Goal: Task Accomplishment & Management: Use online tool/utility

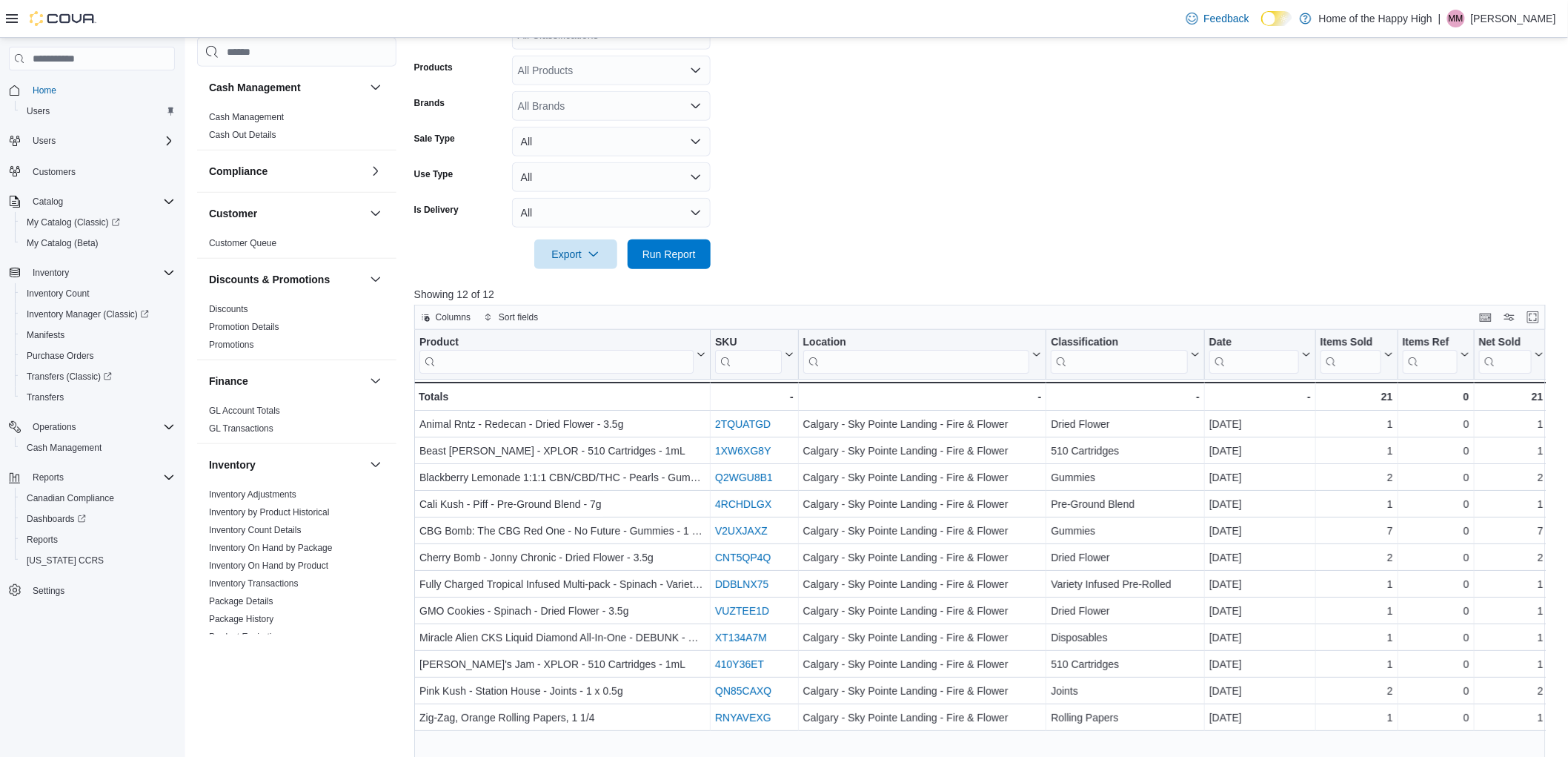
scroll to position [725, 0]
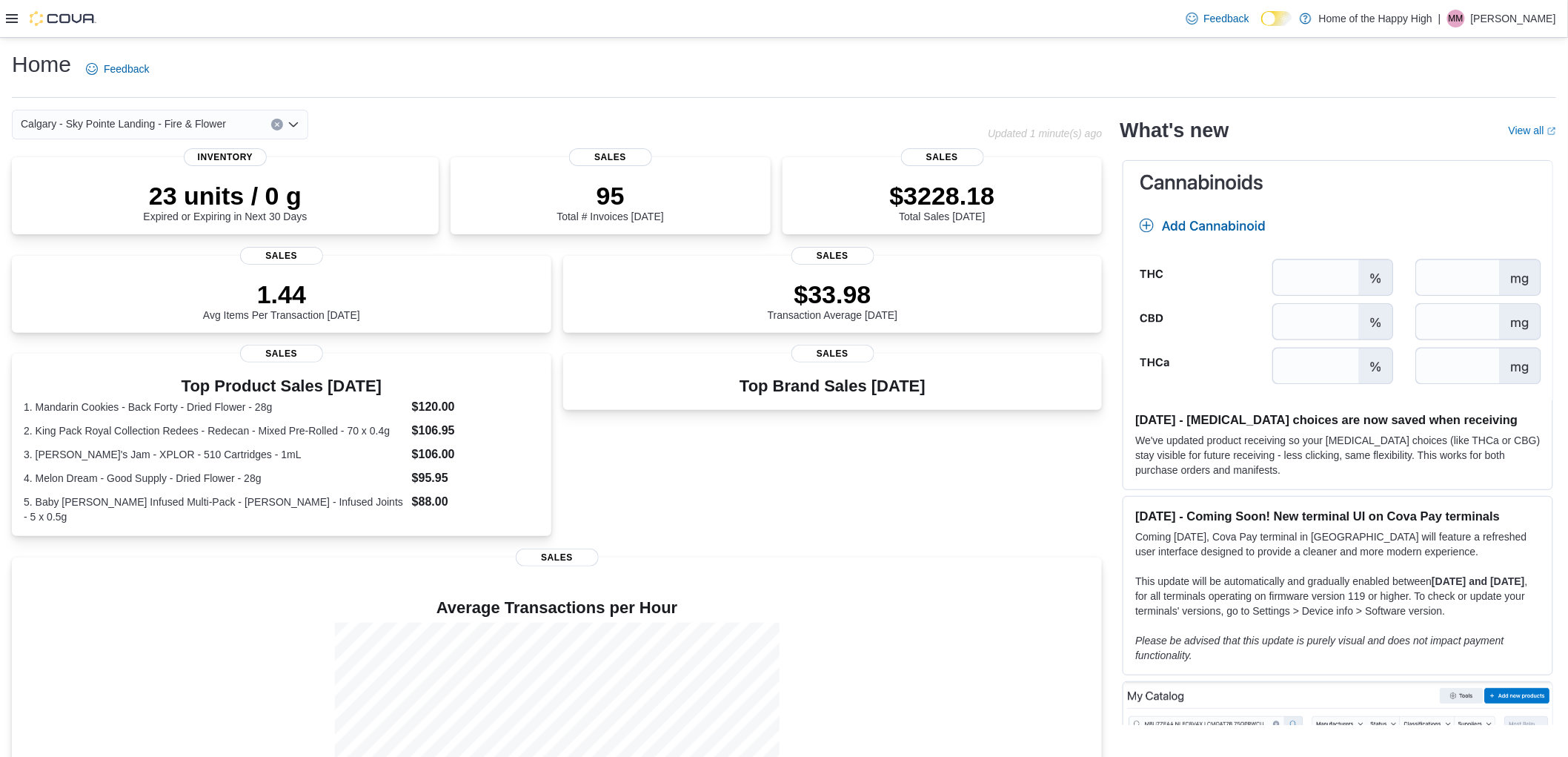
click at [12, 23] on icon at bounding box center [11, 18] width 12 height 12
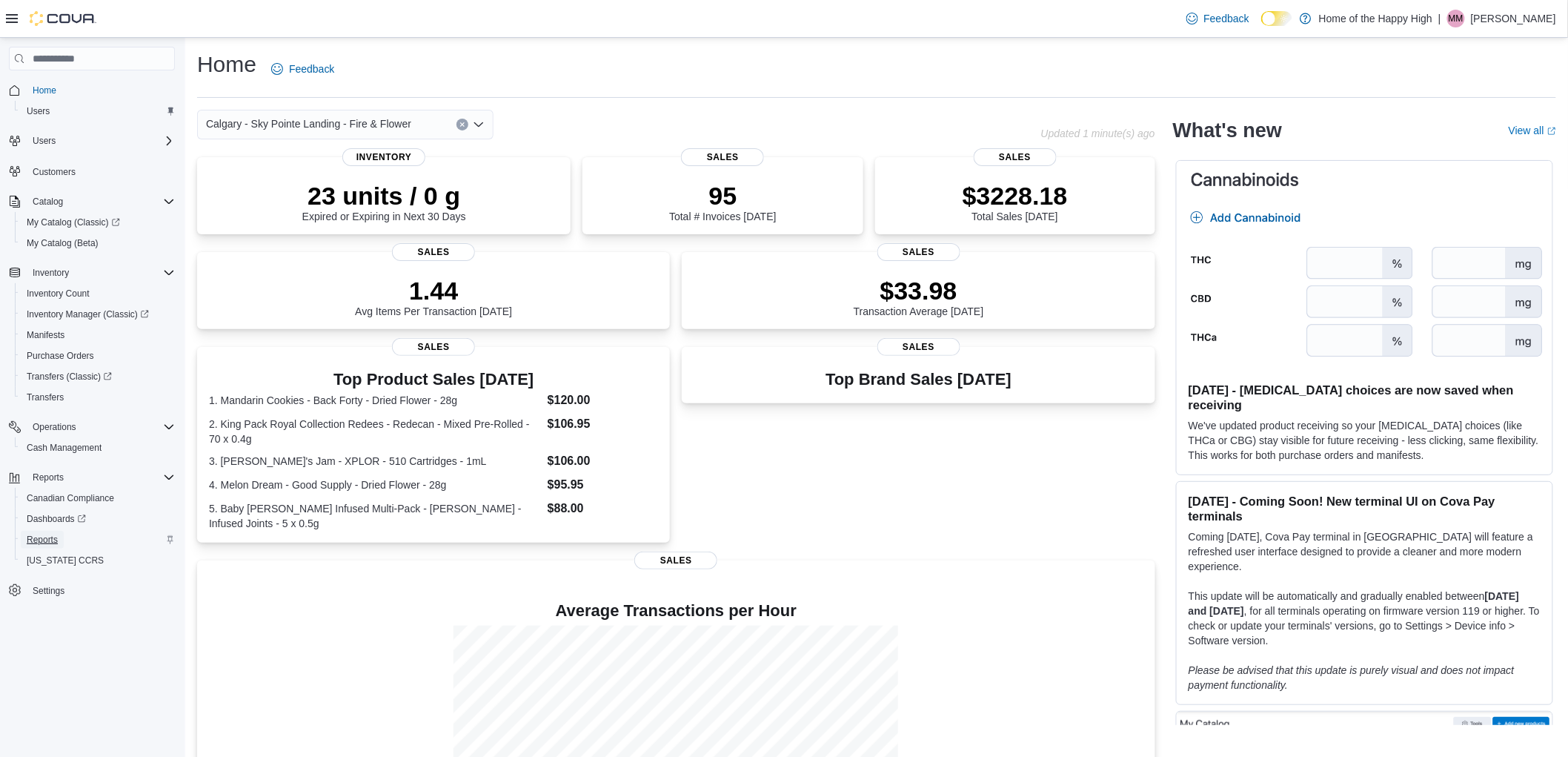
click at [44, 538] on span "Reports" at bounding box center [42, 539] width 31 height 12
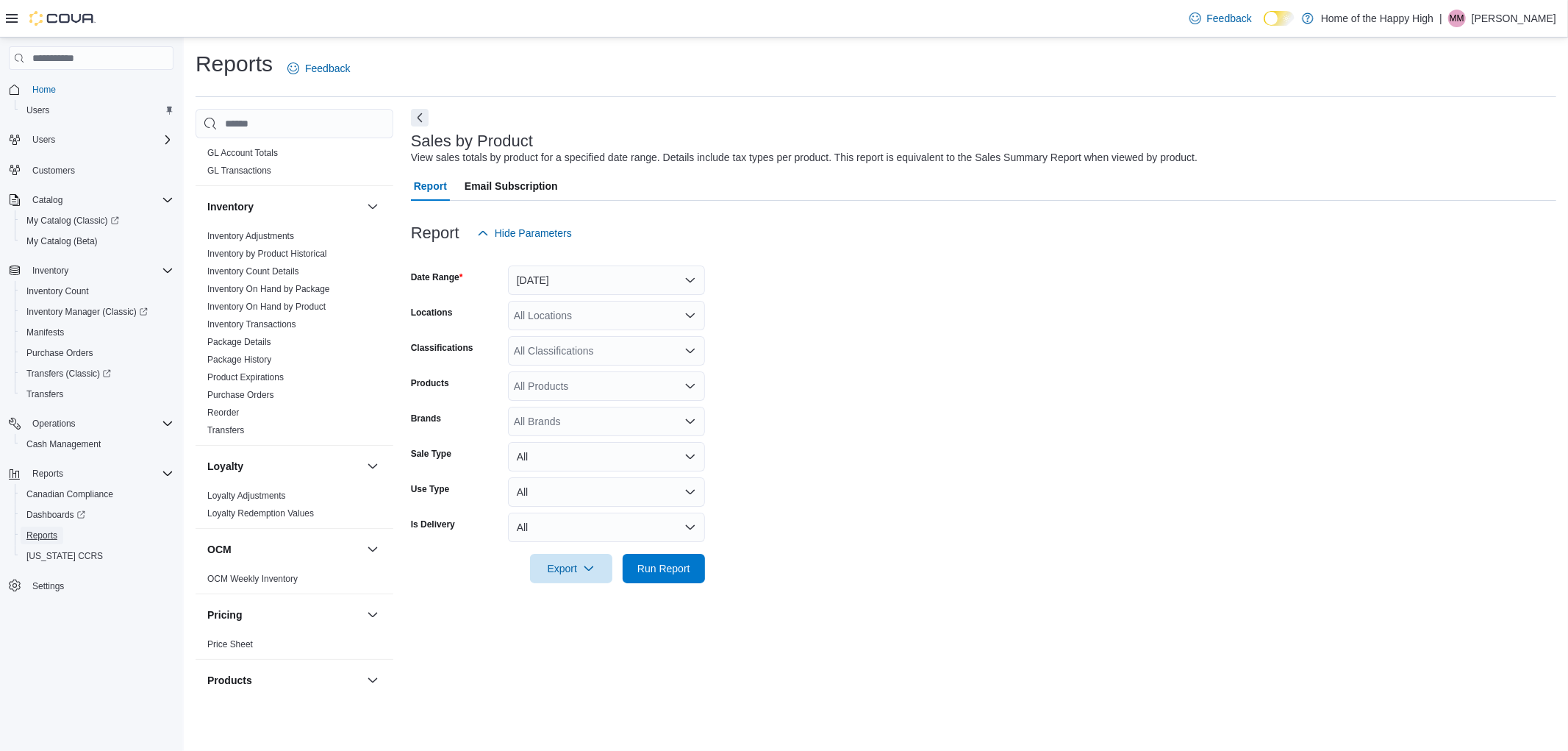
scroll to position [719, 0]
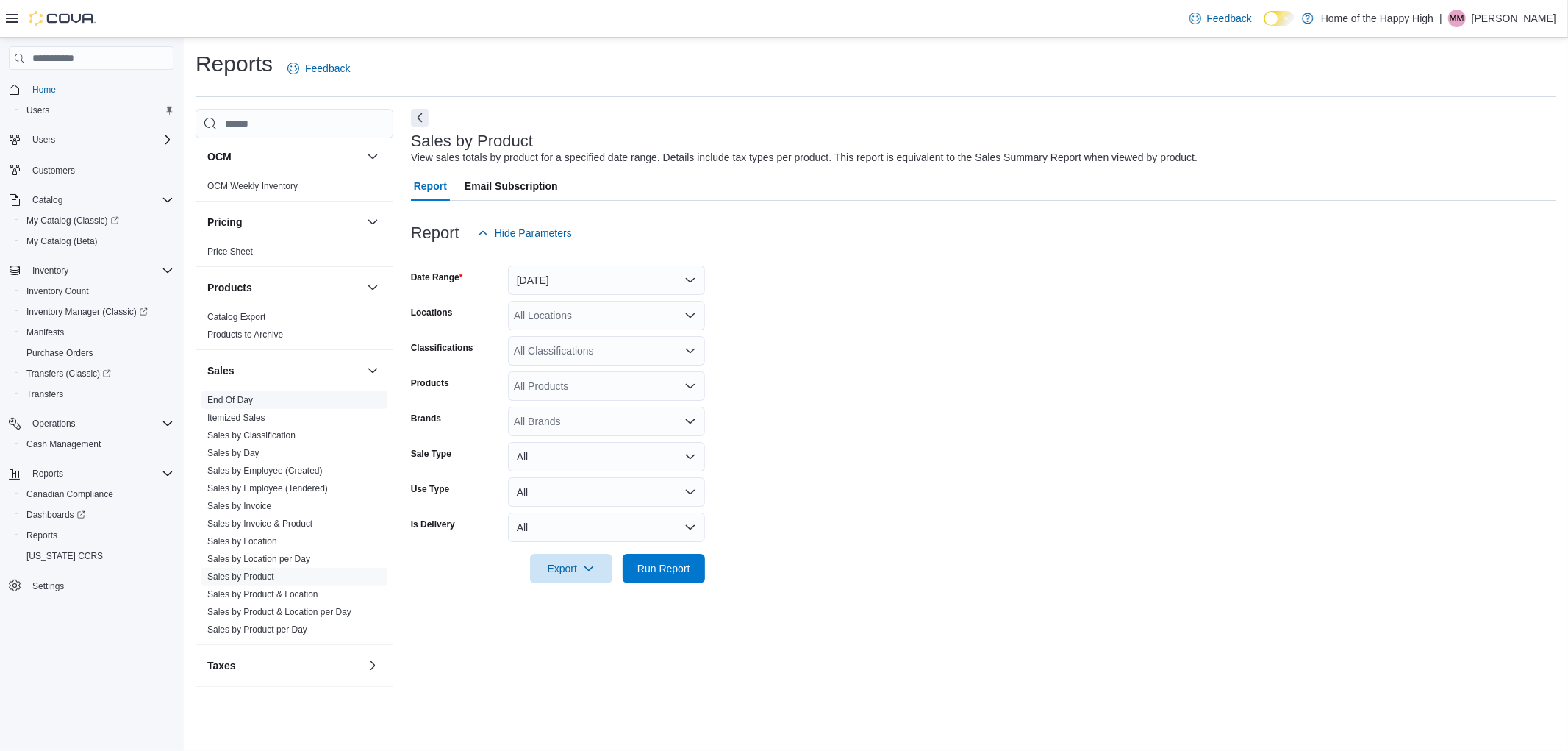
click at [223, 402] on link "End Of Day" at bounding box center [230, 400] width 46 height 10
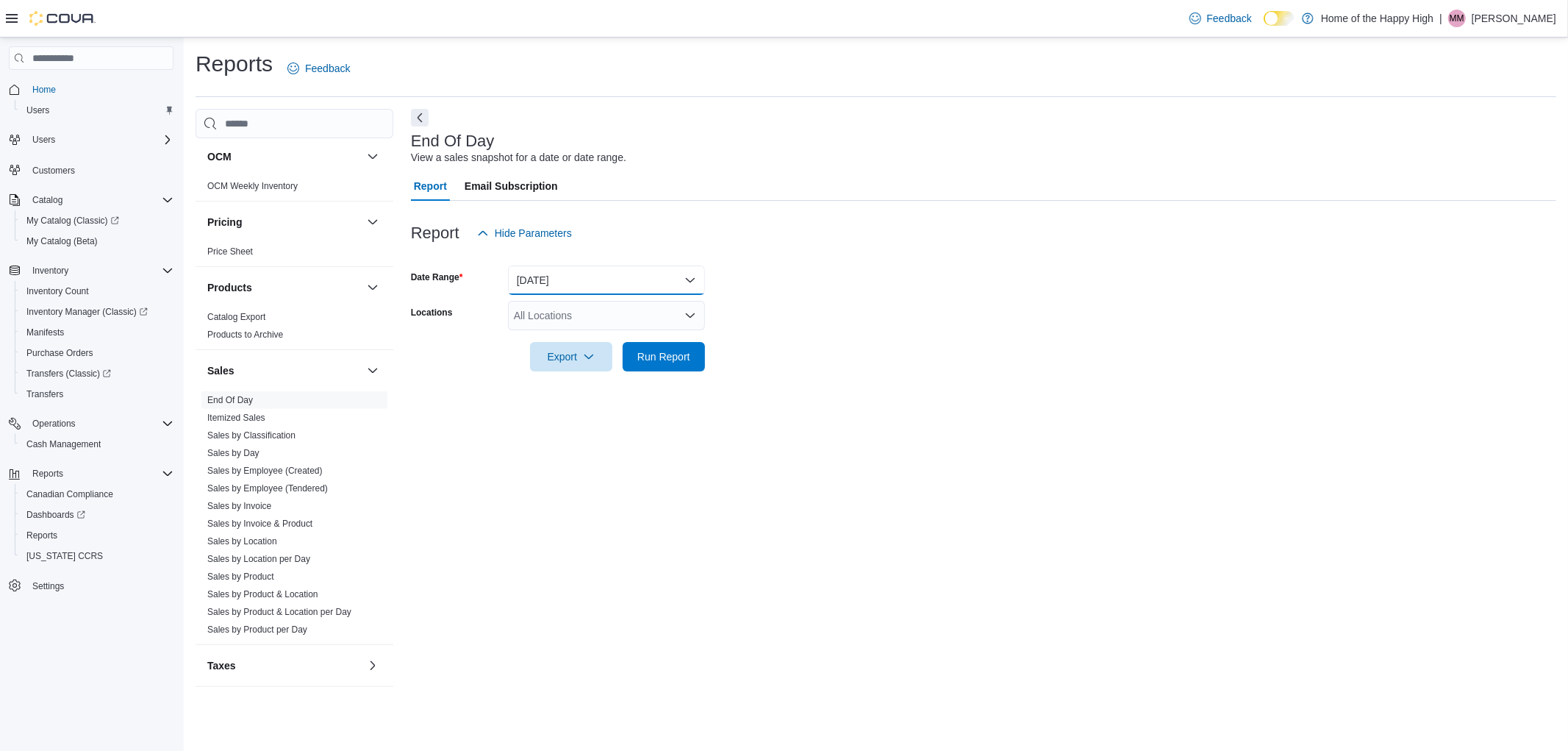
click at [593, 277] on button "[DATE]" at bounding box center [606, 280] width 197 height 29
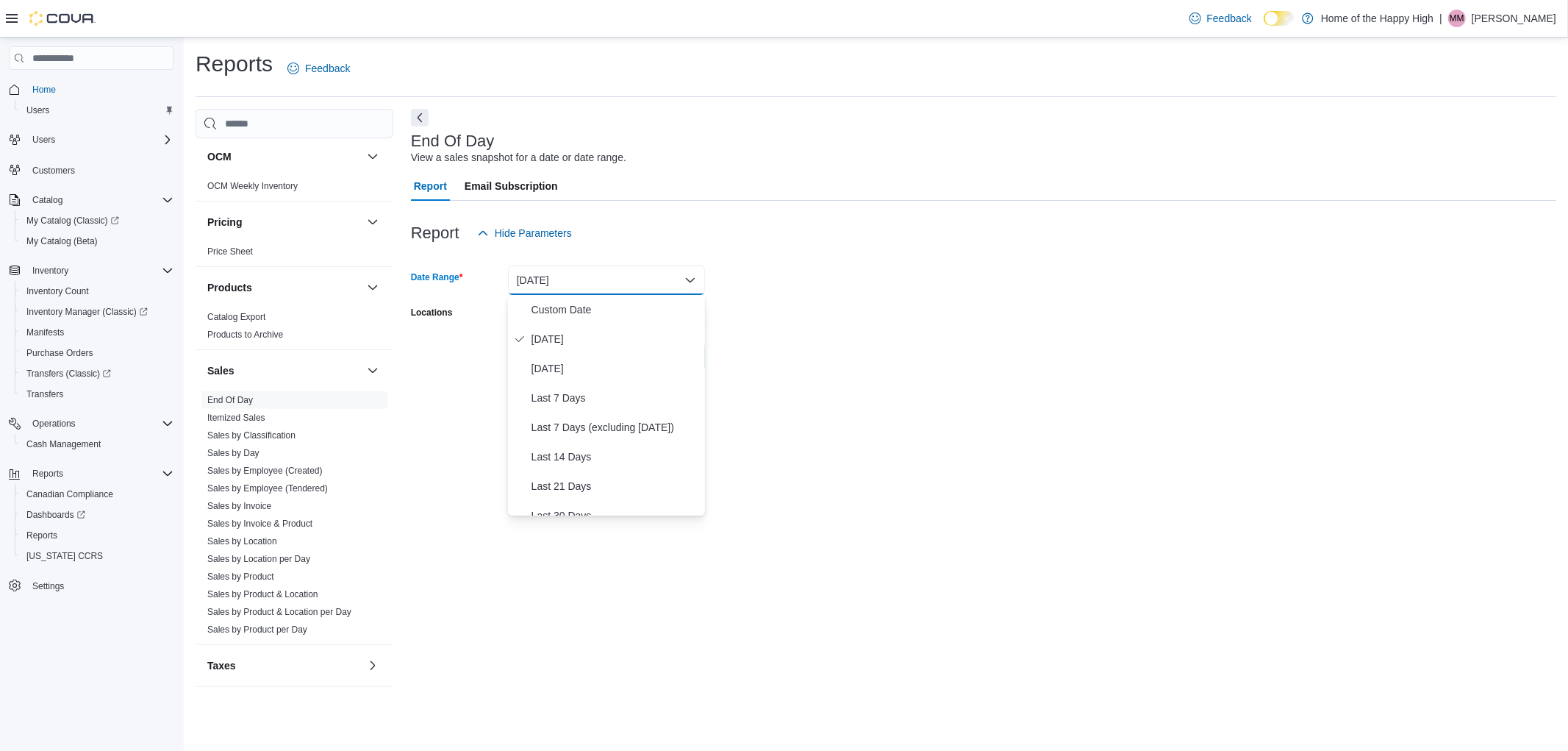
click at [593, 277] on button "[DATE]" at bounding box center [606, 280] width 197 height 29
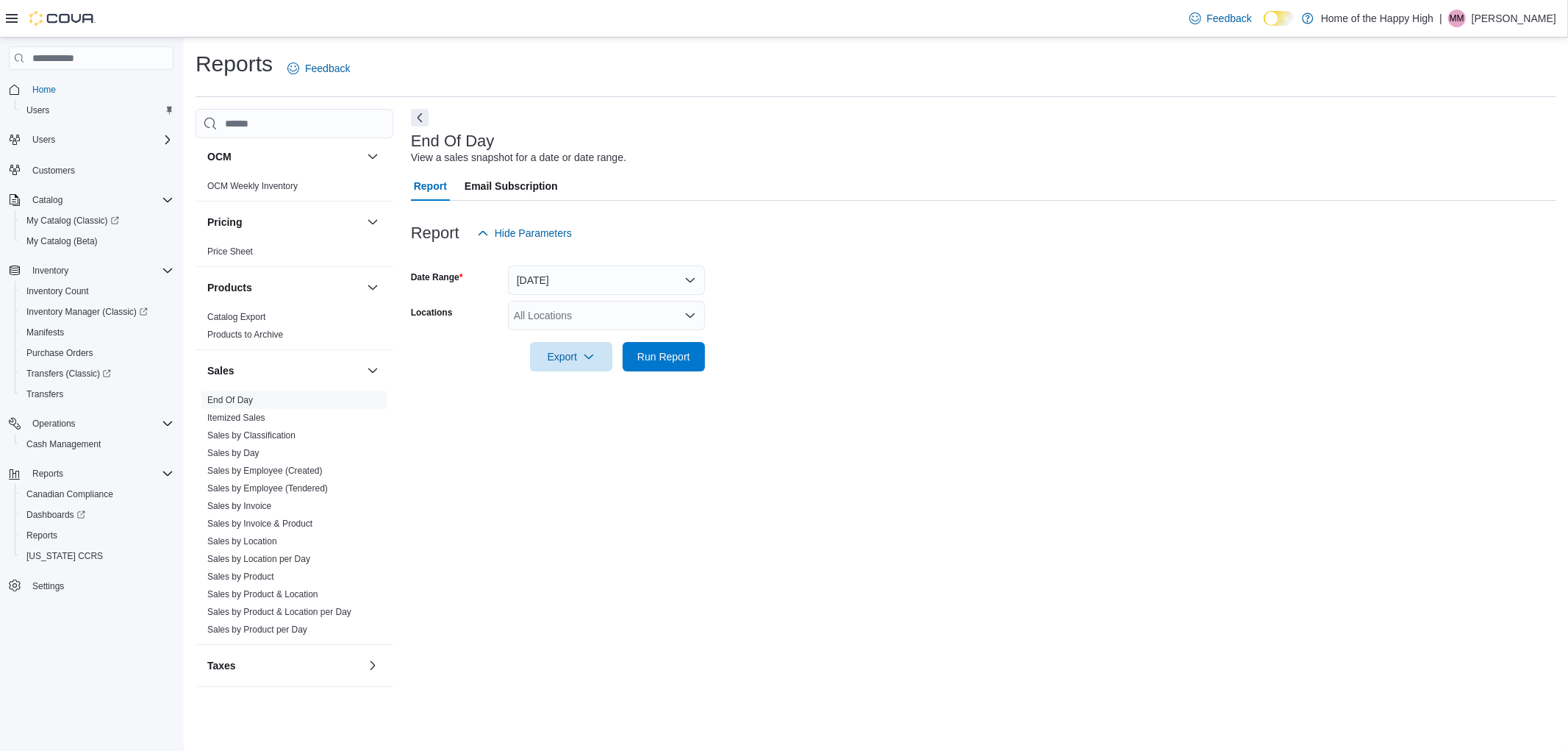
click at [546, 328] on div "All Locations" at bounding box center [606, 314] width 197 height 29
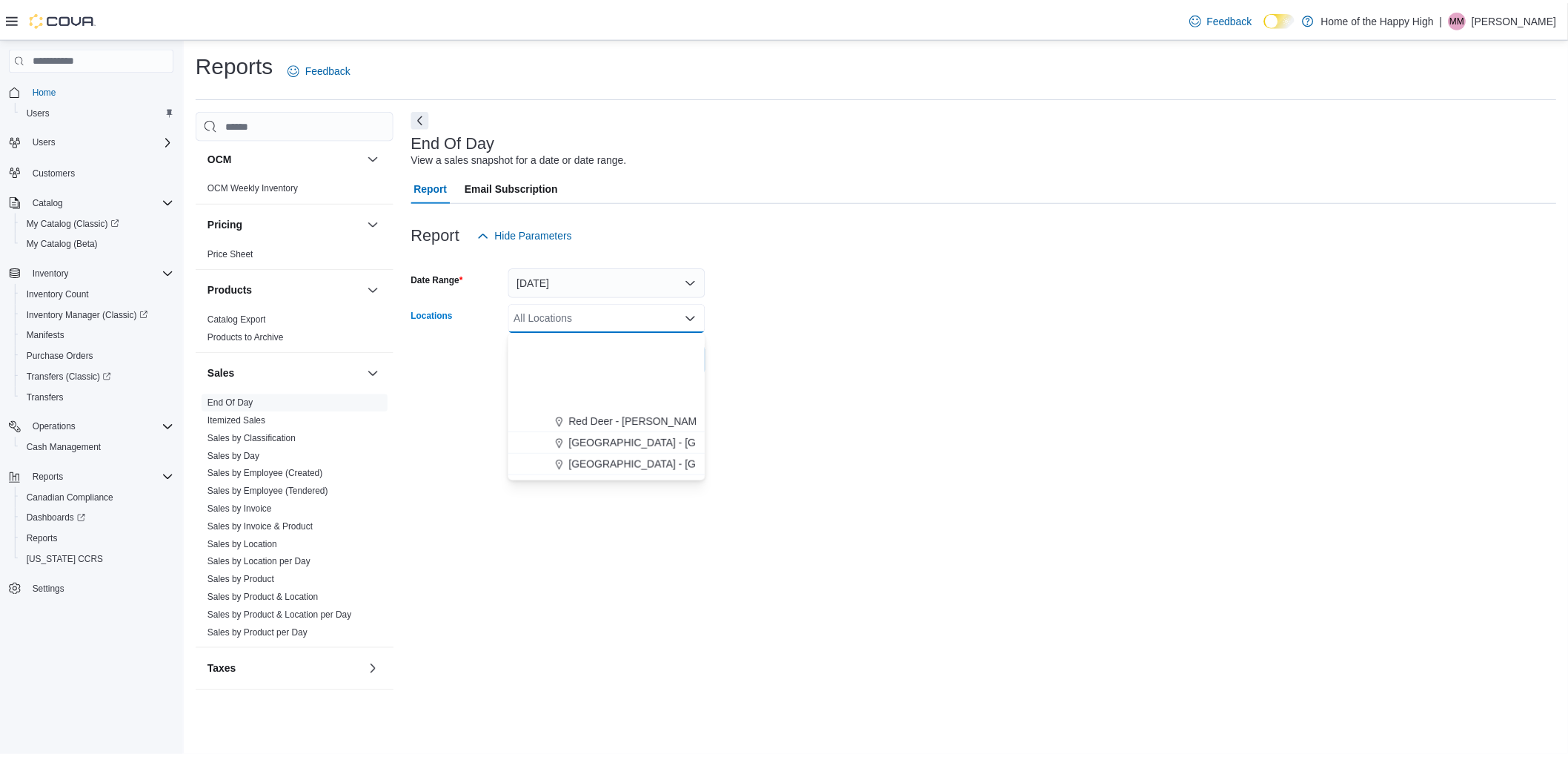
scroll to position [329, 0]
click at [580, 402] on span "Calgary - Sky Pointe Landing - Fire & Flower" at bounding box center [675, 401] width 205 height 15
click at [888, 292] on form "Date Range [DATE] Locations [GEOGRAPHIC_DATA] - [GEOGRAPHIC_DATA] - Fire & Flow…" at bounding box center [991, 312] width 1155 height 125
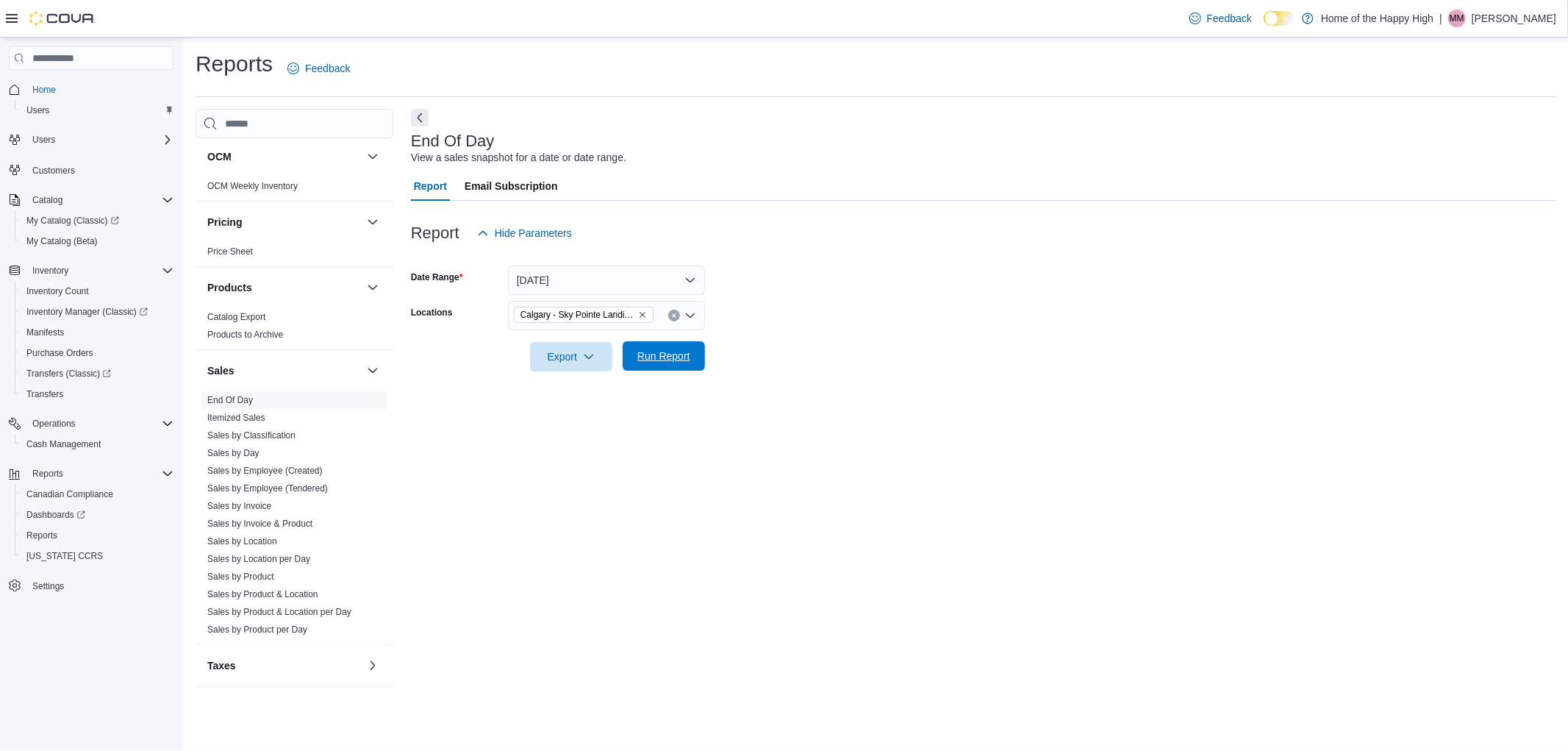
click at [644, 359] on span "Run Report" at bounding box center [663, 356] width 53 height 15
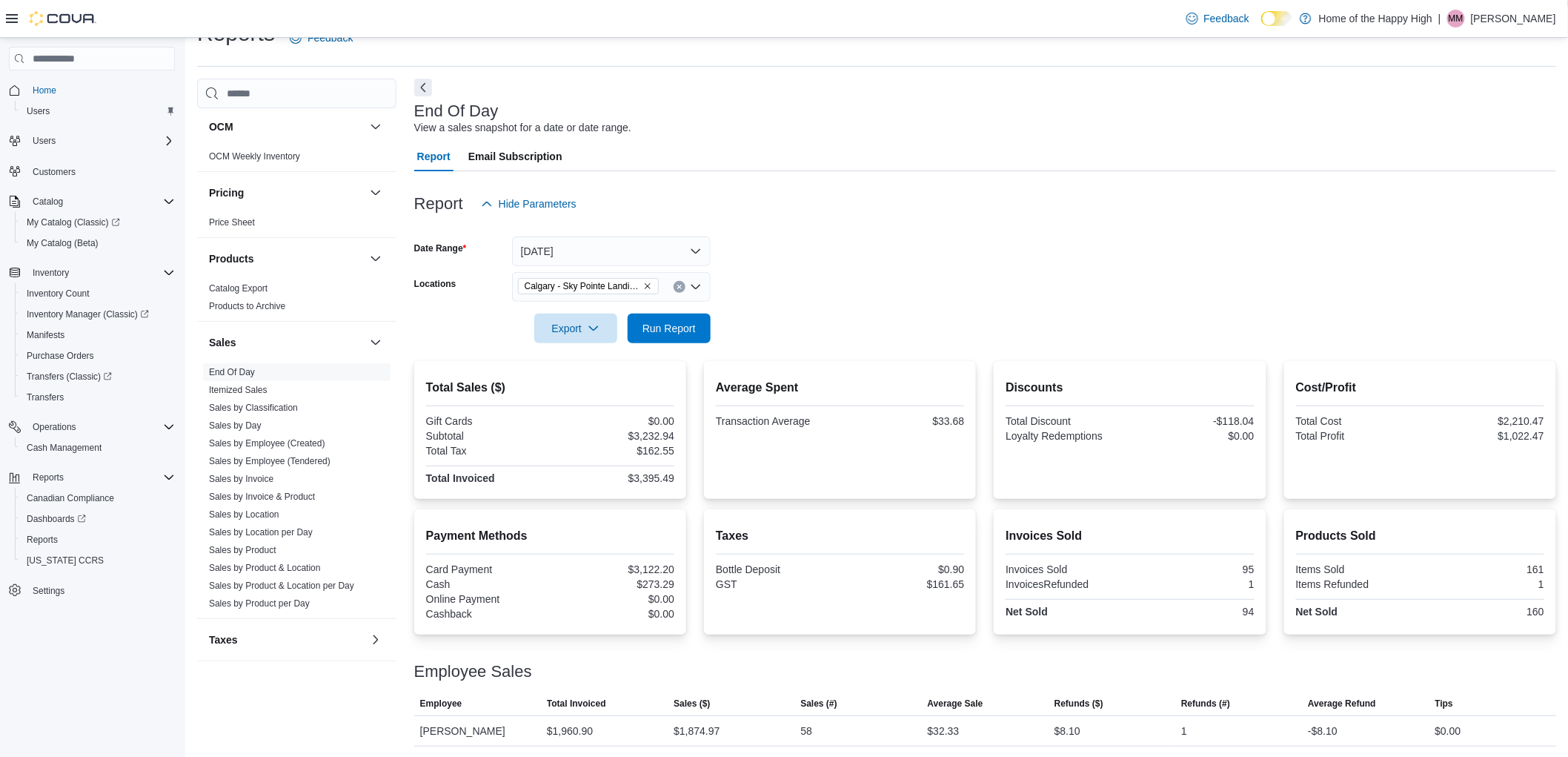
scroll to position [62, 0]
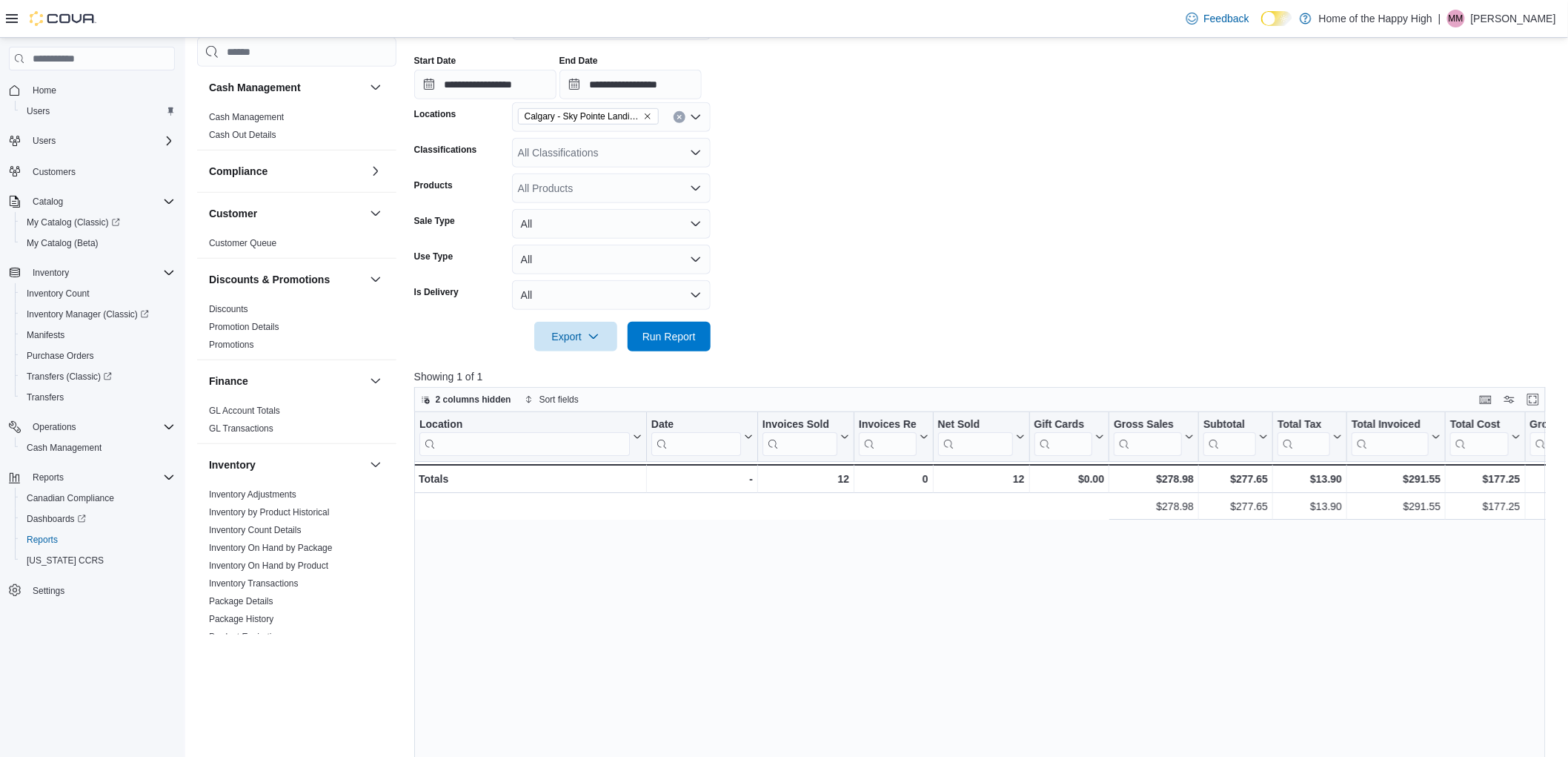
scroll to position [0, 828]
